Goal: Task Accomplishment & Management: Use online tool/utility

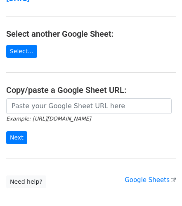
scroll to position [84, 0]
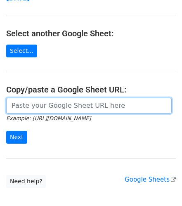
click at [82, 98] on input "url" at bounding box center [88, 106] width 165 height 16
paste input "https://docs.google.com/spreadsheets/d/1yCXTjmz7U-Ut67YcrZUPtHQpLlcf10rkEOxv7Uc…"
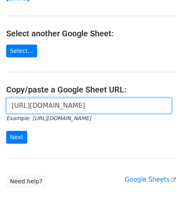
scroll to position [0, 237]
type input "https://docs.google.com/spreadsheets/d/1yCXTjmz7U-Ut67YcrZUPtHQpLlcf10rkEOxv7Uc…"
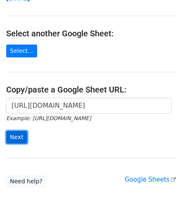
click at [14, 131] on input "Next" at bounding box center [16, 137] width 21 height 13
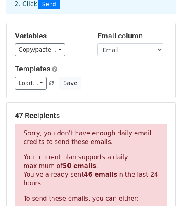
scroll to position [65, 0]
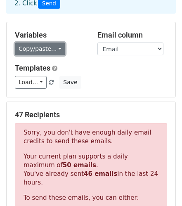
click at [57, 43] on link "Copy/paste..." at bounding box center [40, 49] width 50 height 13
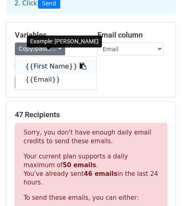
click at [61, 60] on link "{{First Name}}" at bounding box center [55, 66] width 81 height 13
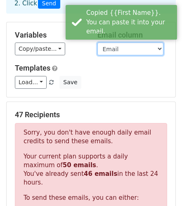
click at [112, 43] on select "First Name Email" at bounding box center [130, 49] width 66 height 13
click at [97, 43] on select "First Name Email" at bounding box center [130, 49] width 66 height 13
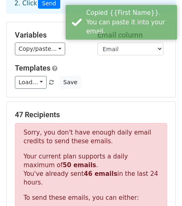
click at [181, 70] on main "New Campaign Daily emails left: 4 Google Sheet: Copy of Book Banning_Mail M... …" at bounding box center [91, 175] width 182 height 469
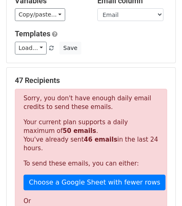
scroll to position [0, 0]
